Goal: Check status

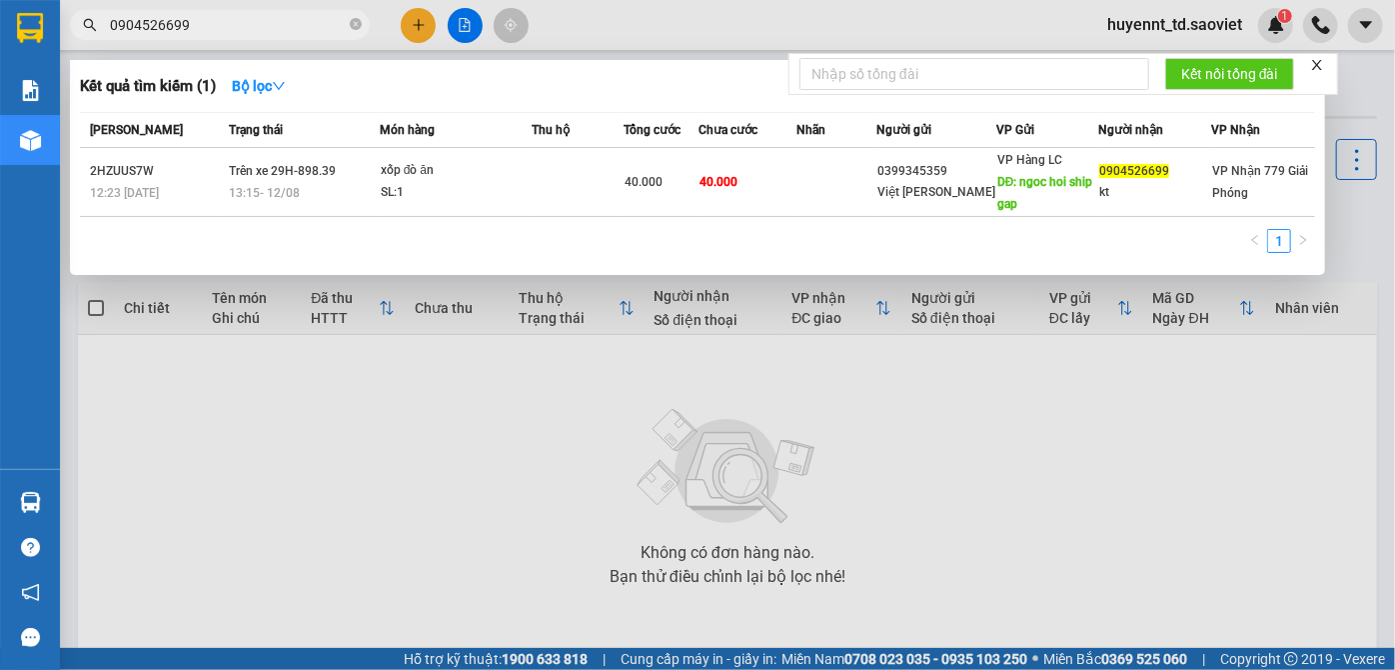
drag, startPoint x: 248, startPoint y: 23, endPoint x: 113, endPoint y: 21, distance: 134.9
click at [113, 21] on input "0904526699" at bounding box center [228, 25] width 236 height 22
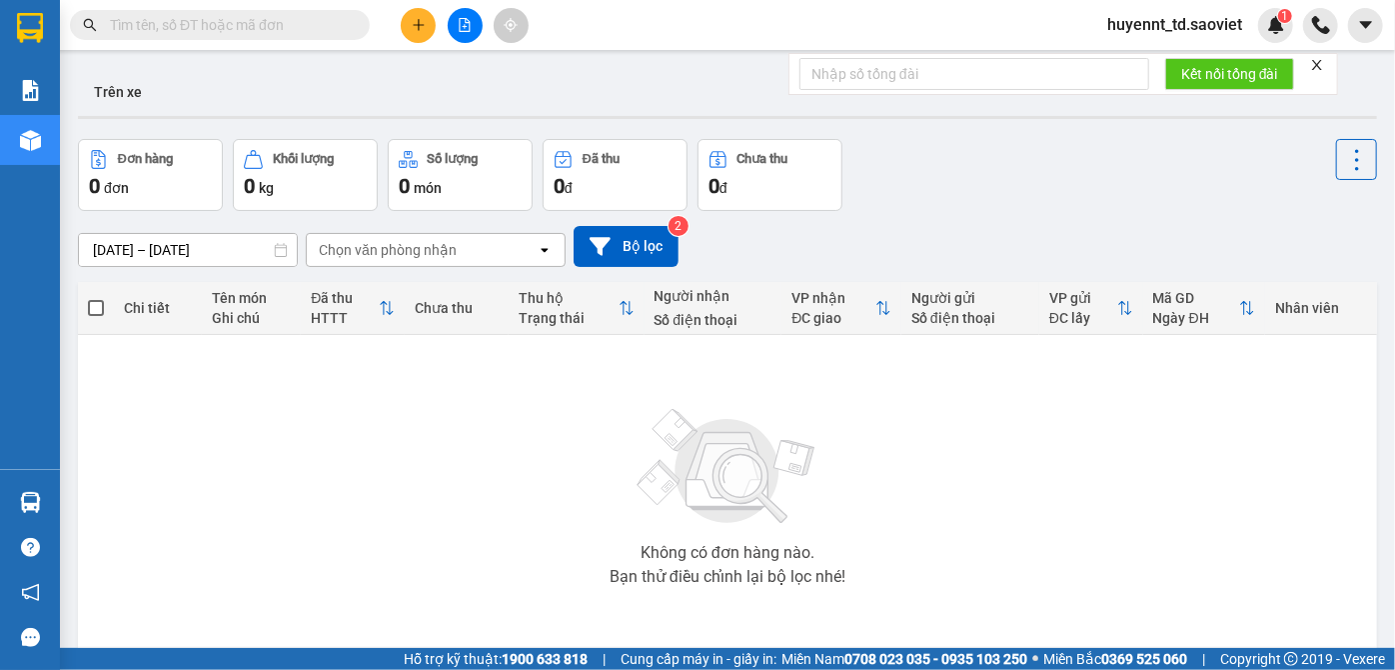
paste input "0585979868"
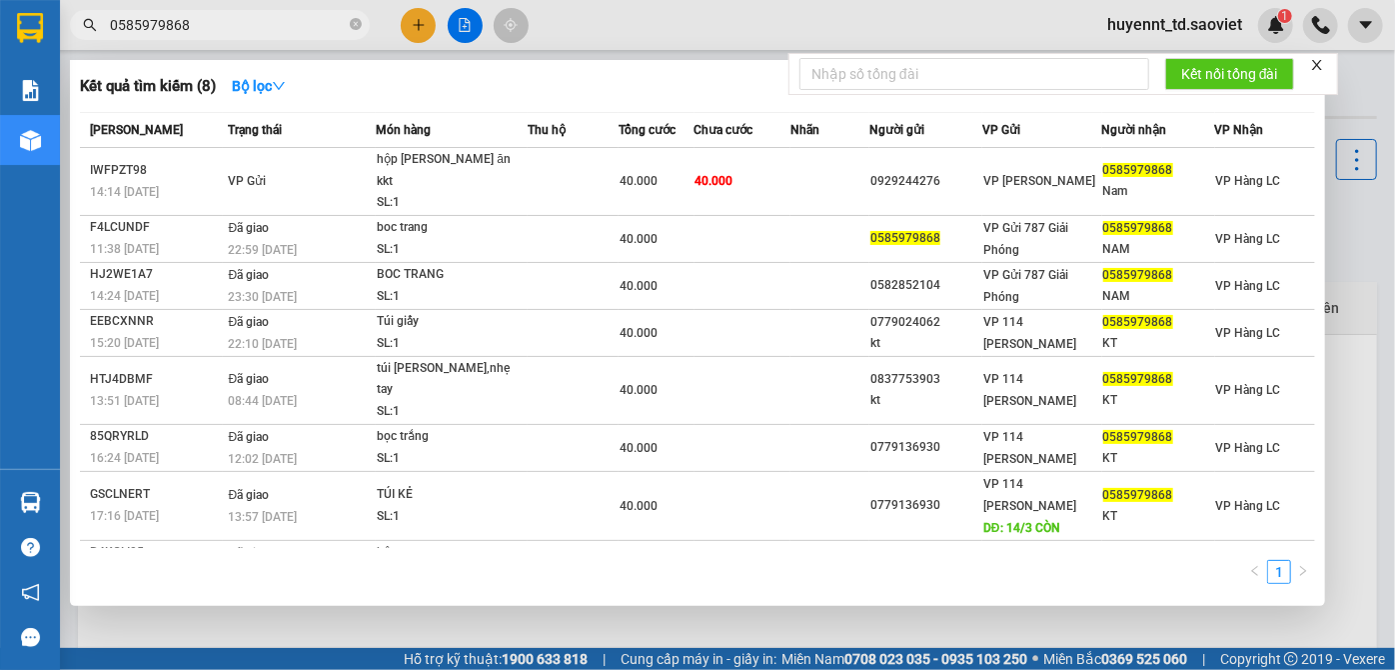
click at [2, 32] on section "Kết quả [PERSON_NAME] ( 8 ) Bộ lọc Mã ĐH Trạng thái Món hàng Thu hộ Tổng [PERSO…" at bounding box center [697, 335] width 1395 height 670
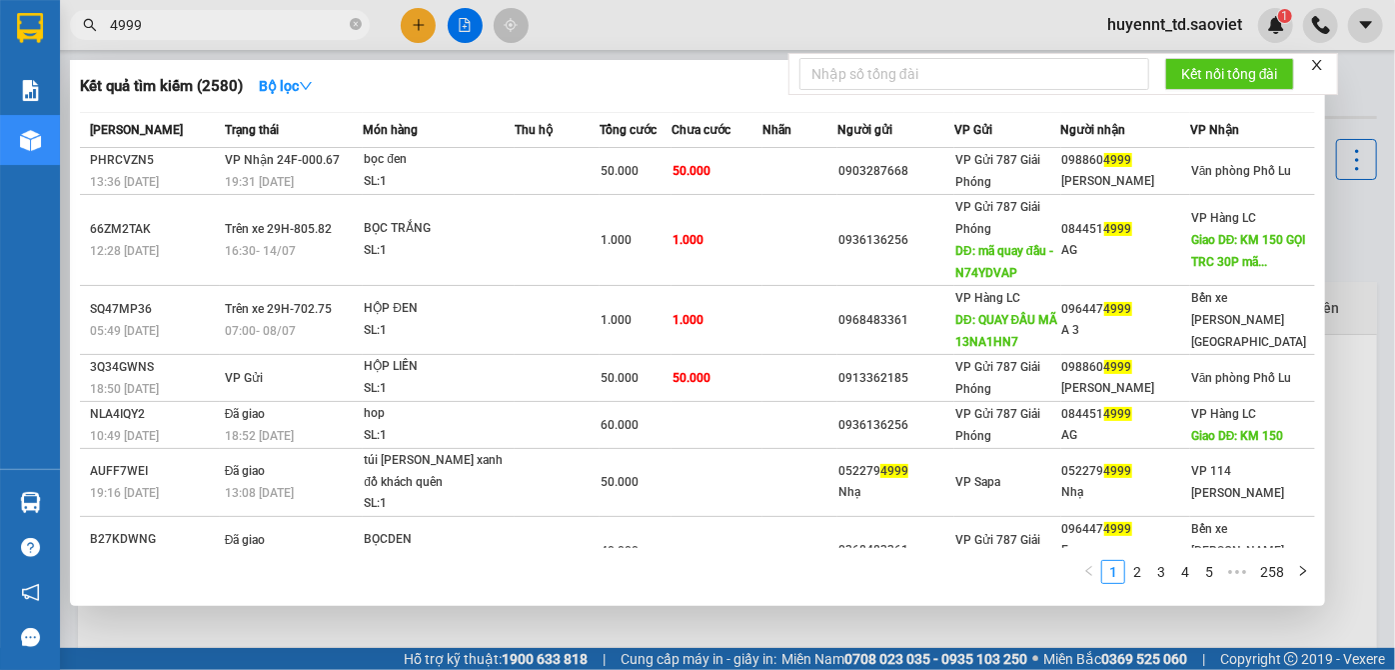
drag, startPoint x: 208, startPoint y: 24, endPoint x: 37, endPoint y: 6, distance: 171.9
click at [37, 6] on section "Kết quả [PERSON_NAME] ( 2580 ) Bộ lọc Mã ĐH Trạng thái Món hàng Thu hộ Tổng [PE…" at bounding box center [697, 335] width 1395 height 670
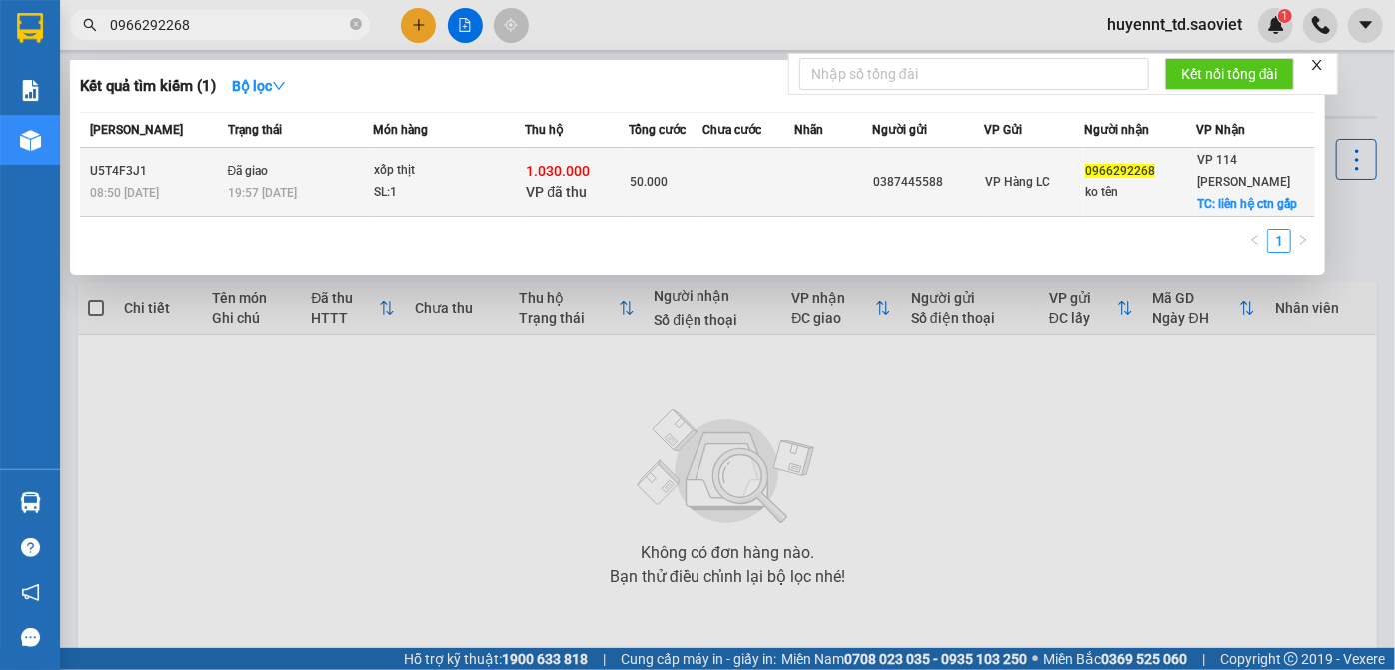
type input "0966292268"
drag, startPoint x: 951, startPoint y: 182, endPoint x: 880, endPoint y: 186, distance: 71.1
click at [880, 186] on tr "U5T4F3J1 08:50 [DATE] Đã giao 19:57 [DATE] xốp thịt SL: 1 1.030.000 VP đã thu 5…" at bounding box center [697, 182] width 1235 height 69
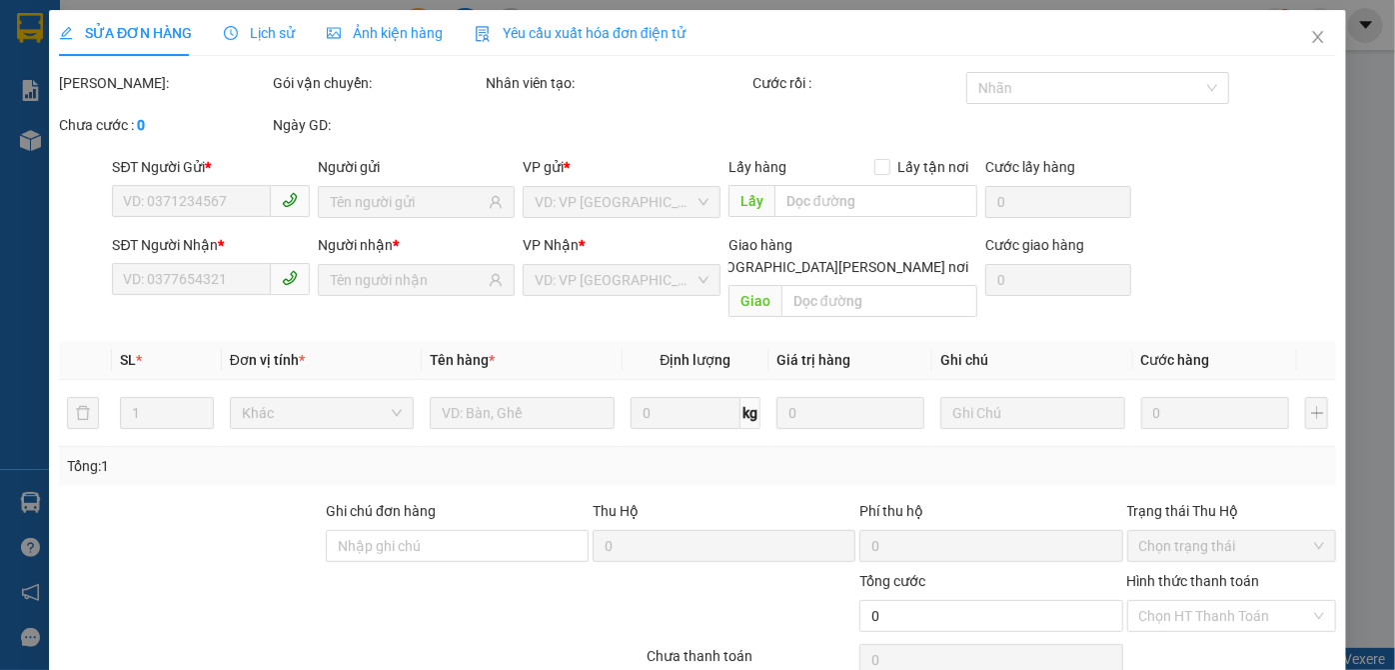
type input "0387445588"
type input "0966292268"
type input "ko tên"
checkbox input "true"
type input "liên hệ ctn gấp"
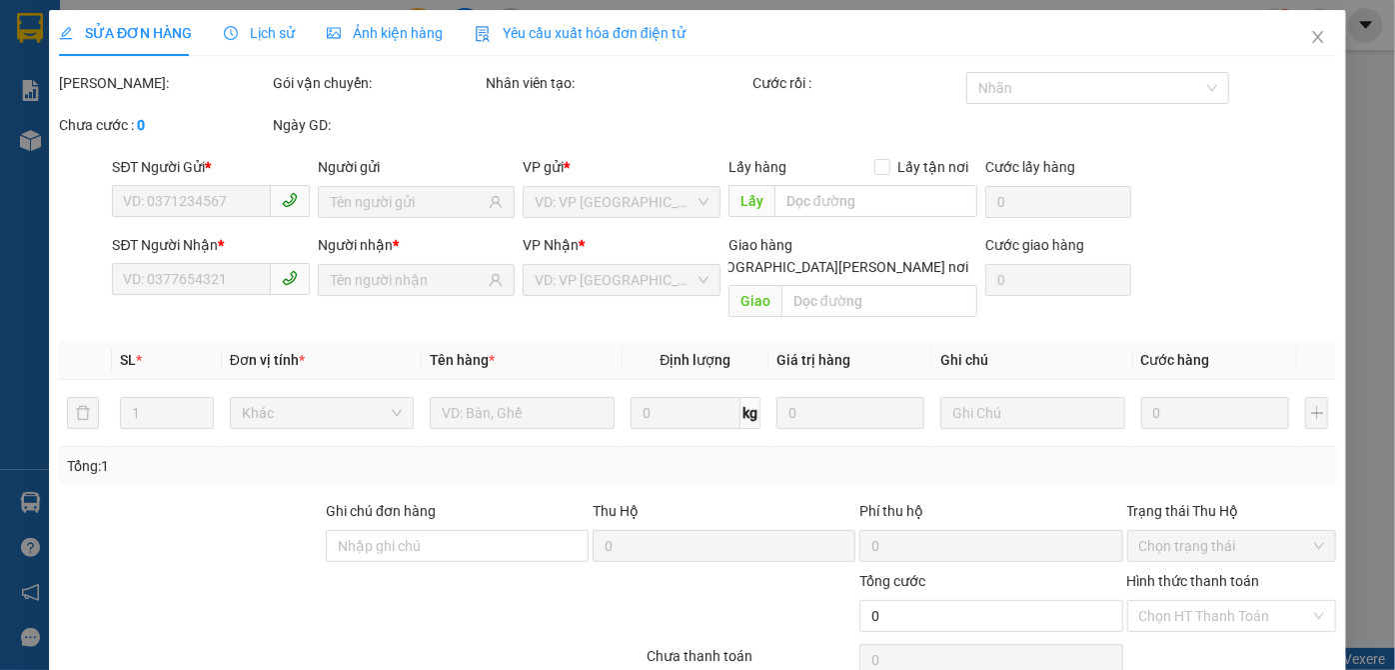
type input "1.030.000"
type input "30.000"
type input "50.000"
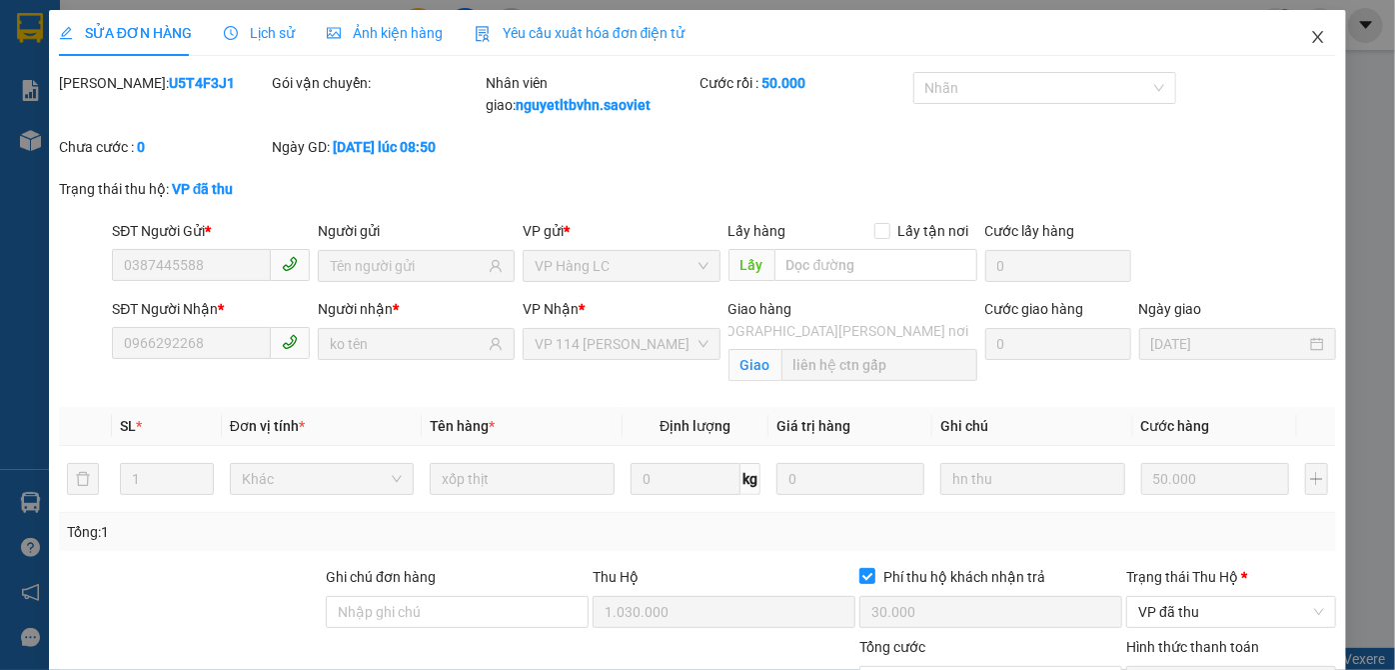
drag, startPoint x: 1304, startPoint y: 42, endPoint x: 1284, endPoint y: 40, distance: 20.1
click at [1290, 40] on span "Close" at bounding box center [1318, 38] width 56 height 56
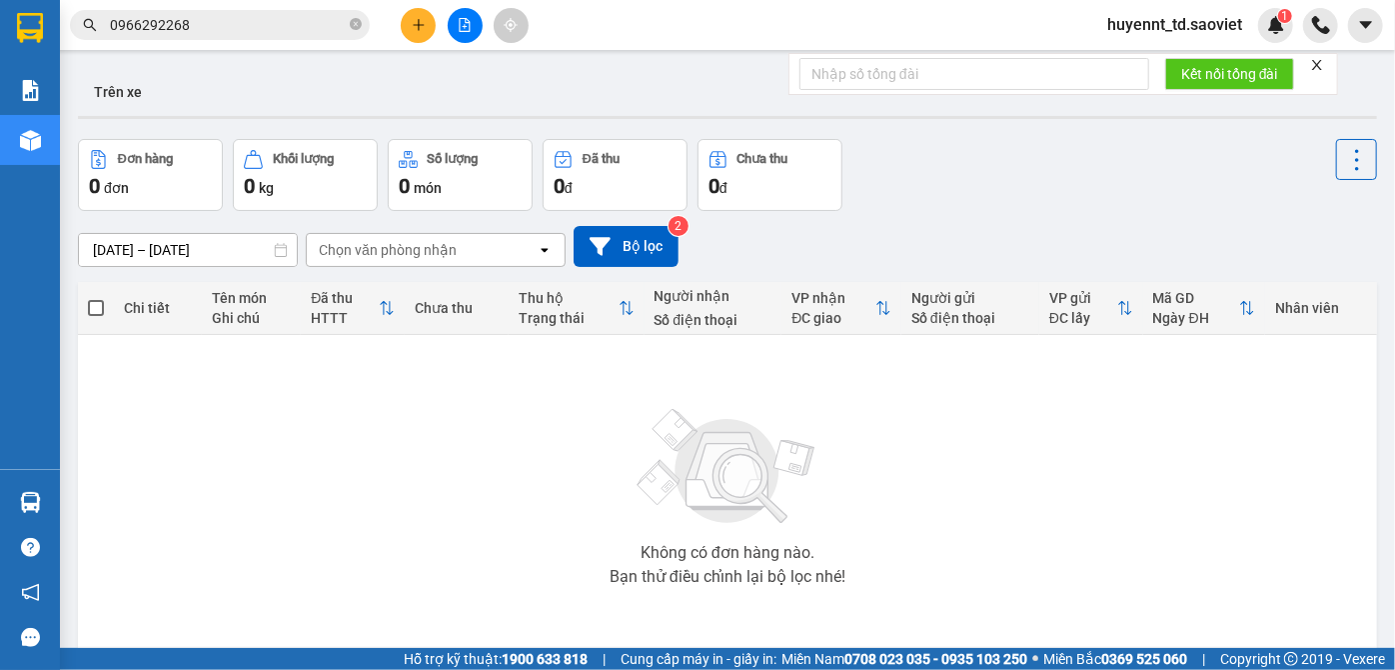
click at [279, 23] on input "0966292268" at bounding box center [228, 25] width 236 height 22
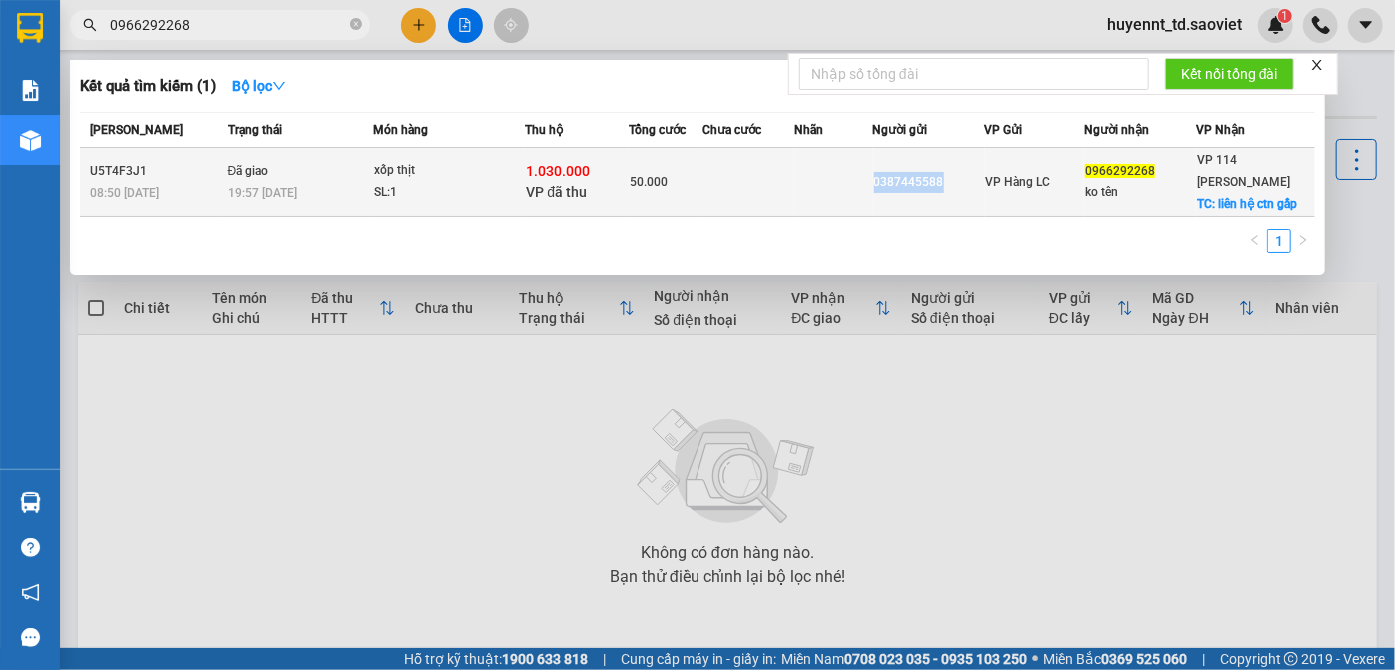
copy div "0387445588"
drag, startPoint x: 951, startPoint y: 180, endPoint x: 875, endPoint y: 194, distance: 77.2
click at [875, 194] on tr "U5T4F3J1 08:50 [DATE] Đã giao 19:57 [DATE] xốp thịt SL: 1 1.030.000 VP đã thu 5…" at bounding box center [697, 182] width 1235 height 69
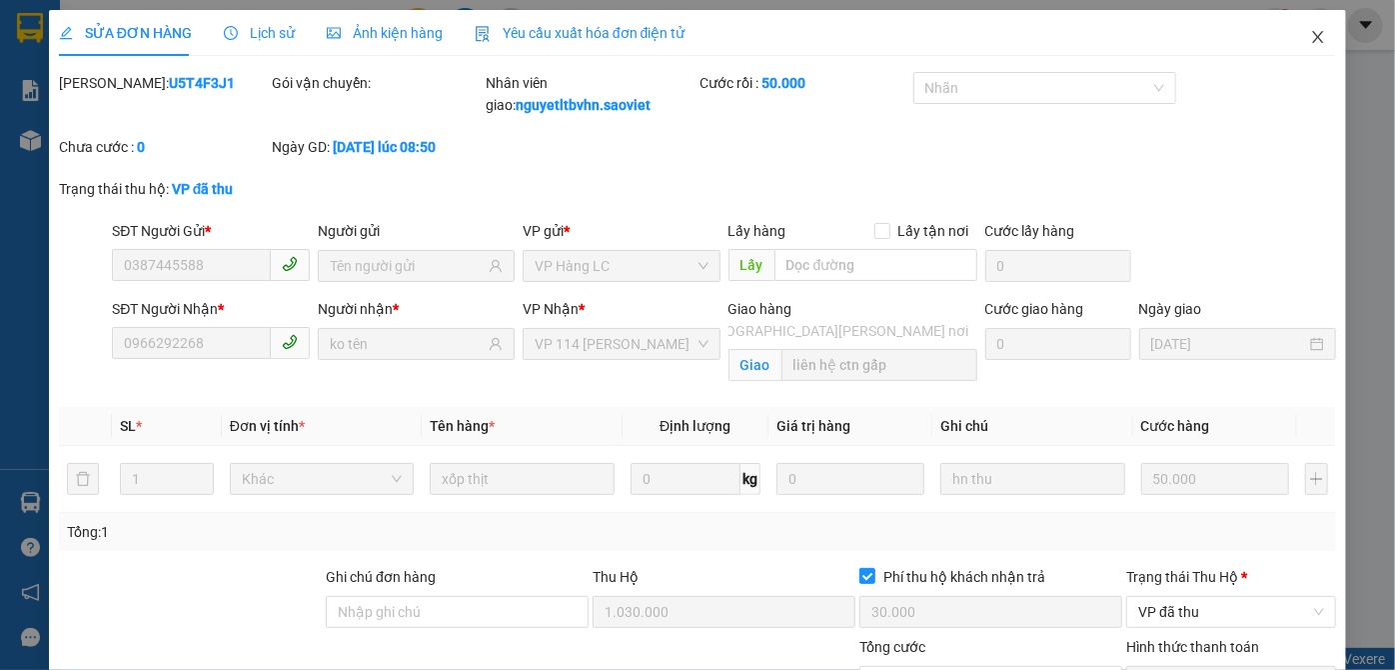
drag, startPoint x: 1305, startPoint y: 38, endPoint x: 632, endPoint y: 46, distance: 673.7
click at [1290, 38] on span "Close" at bounding box center [1318, 38] width 56 height 56
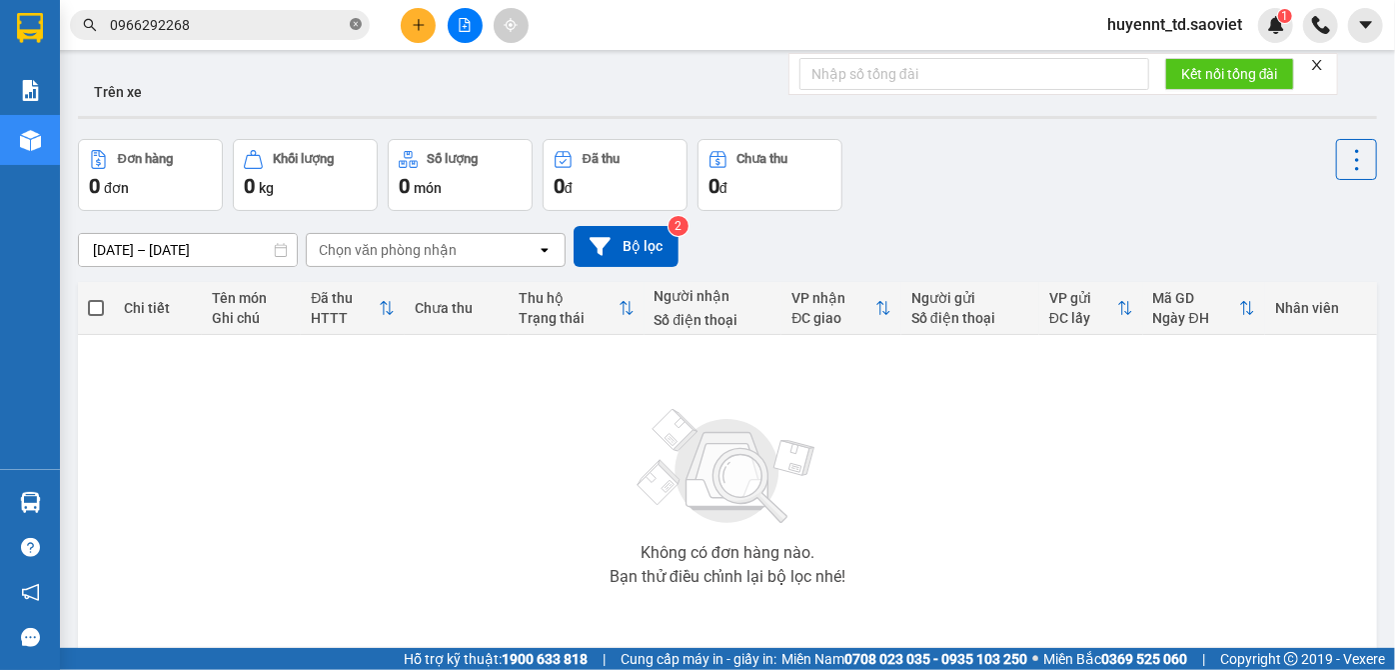
click at [357, 24] on icon "close-circle" at bounding box center [356, 24] width 12 height 12
click at [305, 25] on input "text" at bounding box center [228, 25] width 236 height 22
paste input "0387445588"
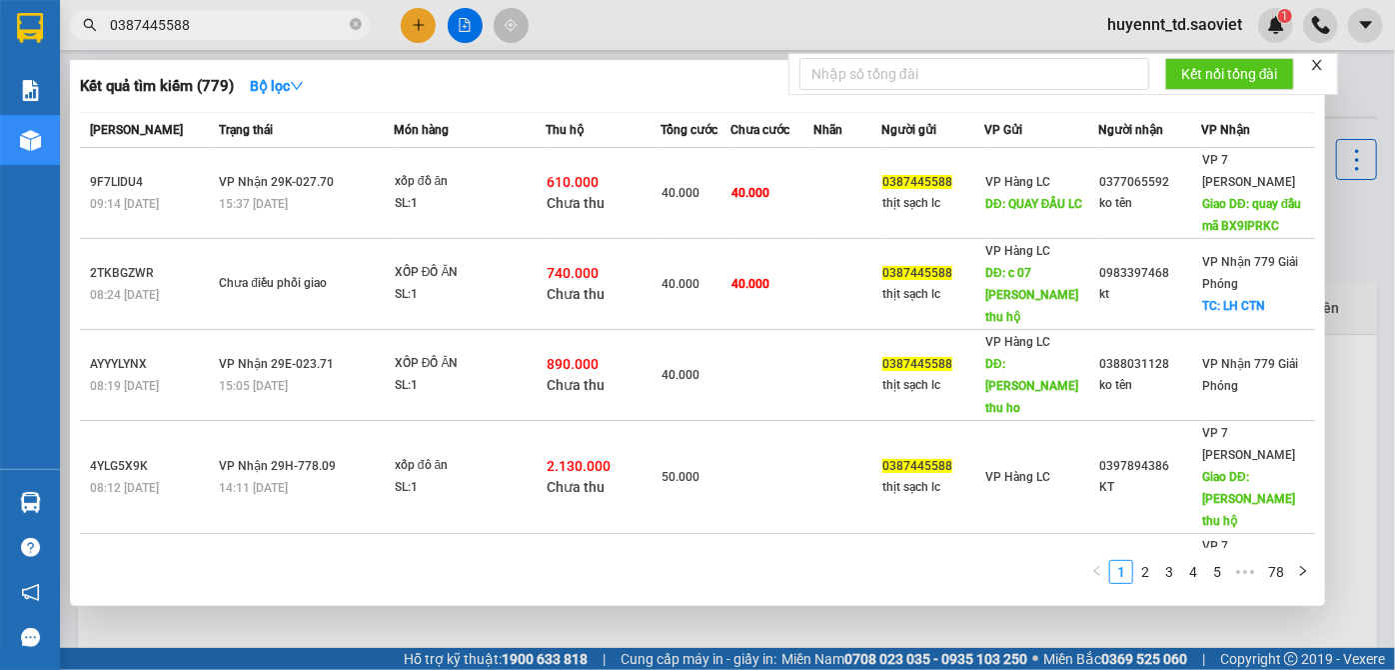
type input "0387445588"
